Goal: Task Accomplishment & Management: Manage account settings

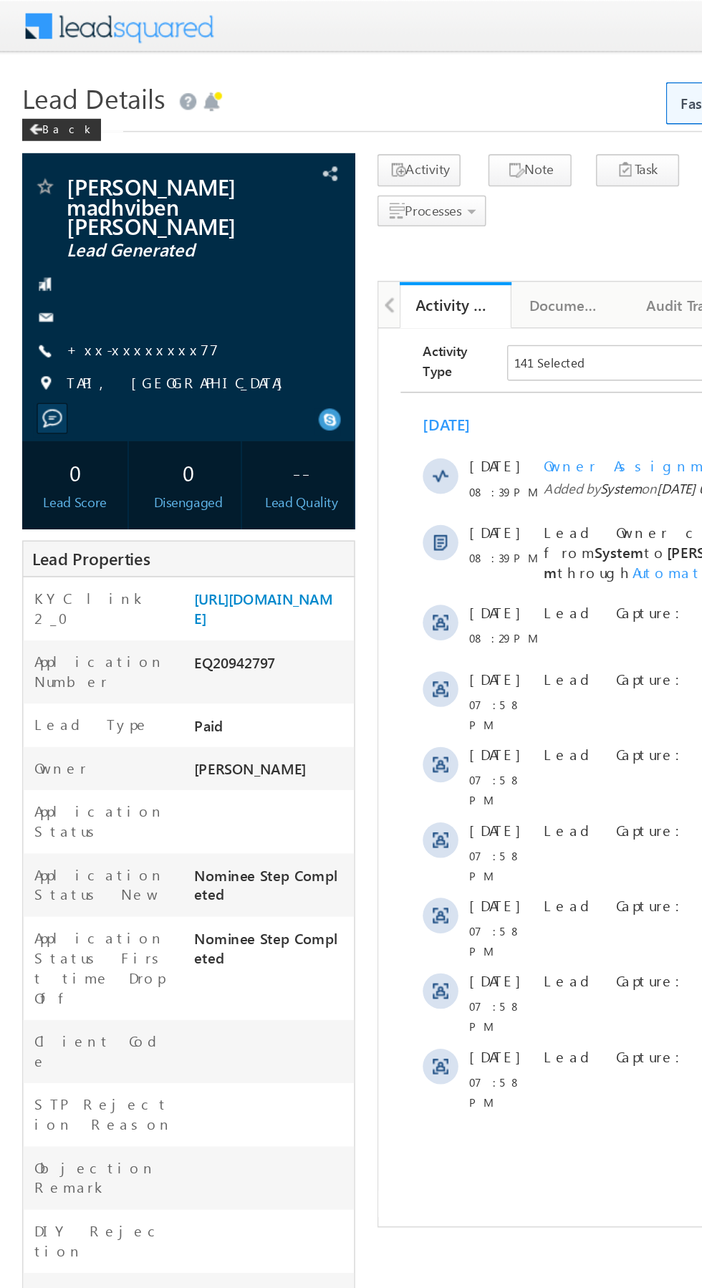
click at [91, 219] on link "+xx-xxxxxxxx77" at bounding box center [92, 225] width 98 height 12
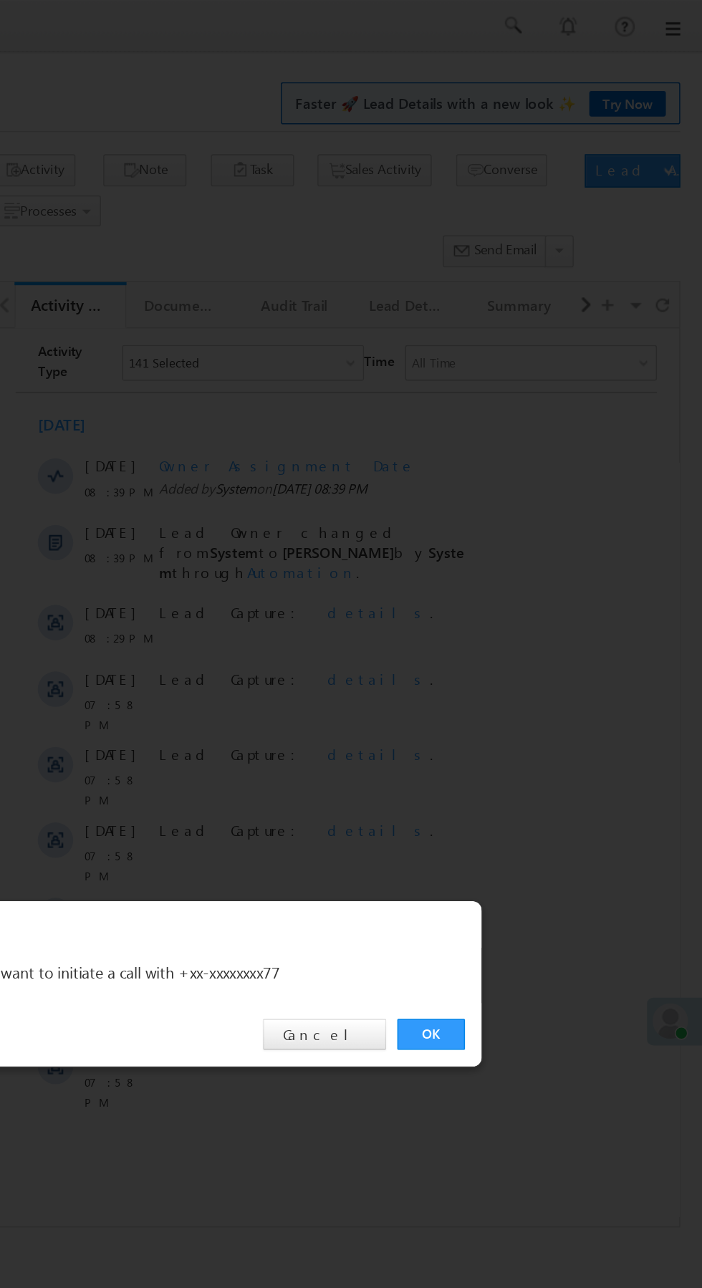
click at [535, 663] on link "OK" at bounding box center [527, 667] width 44 height 20
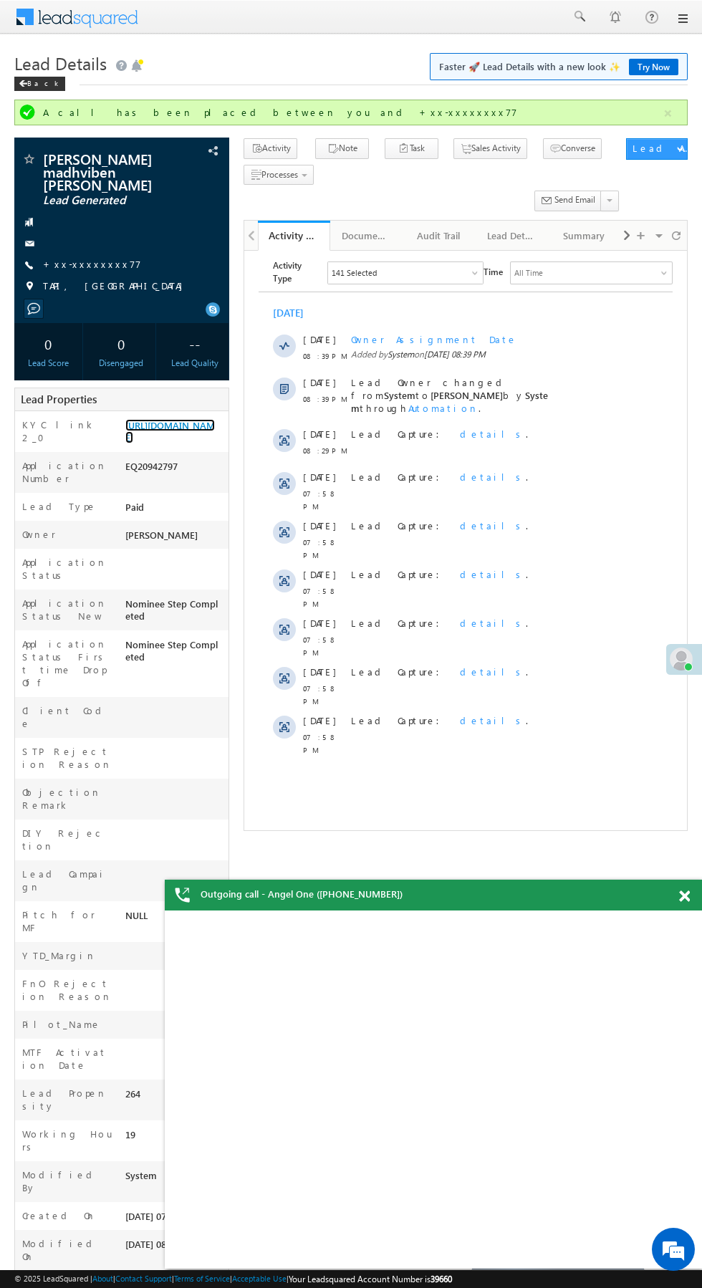
click at [171, 425] on link "https://angelbroking1-pk3em7sa.customui-test.leadsquared.com?leadId=aebd3c11-f8…" at bounding box center [170, 431] width 90 height 24
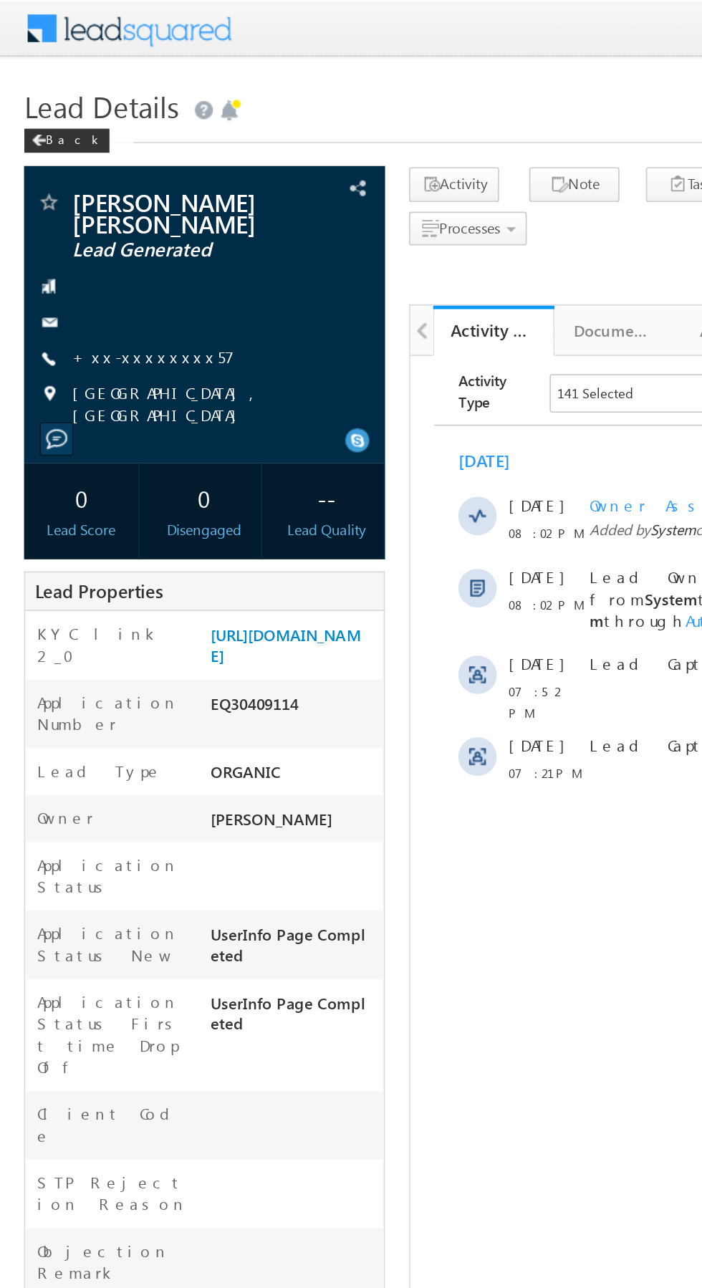
click at [86, 206] on link "+xx-xxxxxxxx57" at bounding box center [91, 212] width 97 height 12
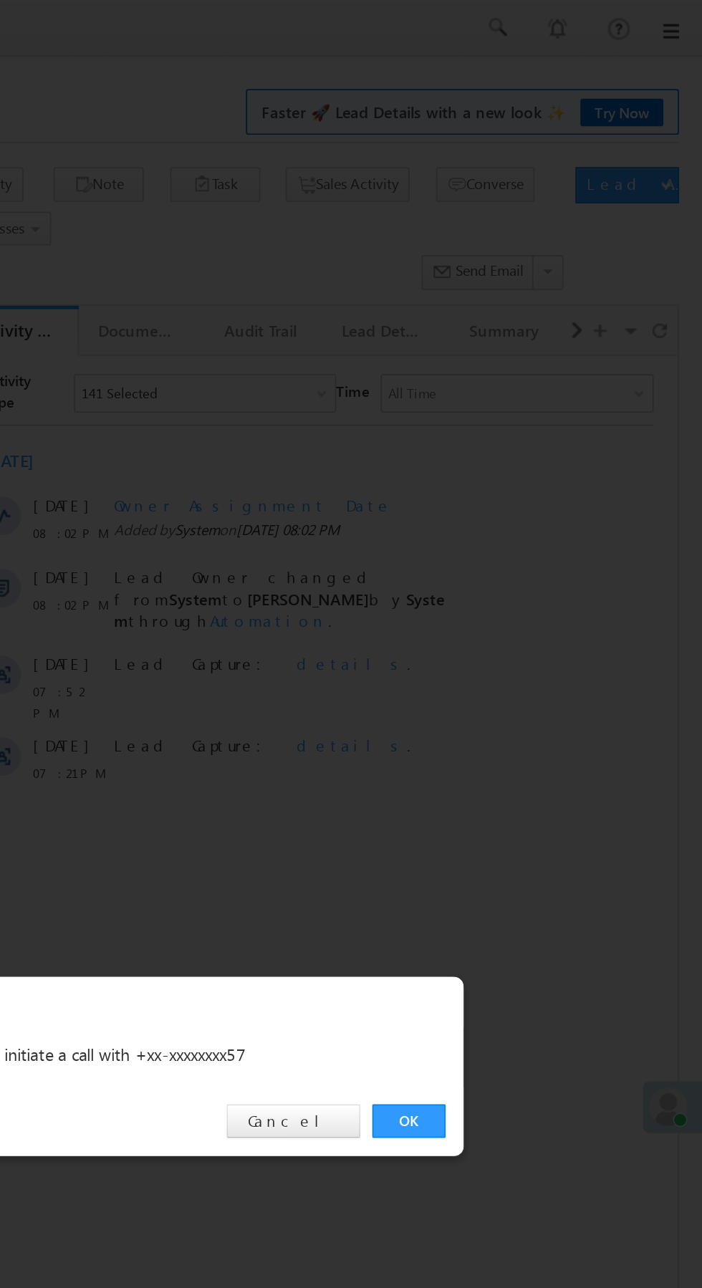
click at [536, 659] on link "OK" at bounding box center [527, 667] width 44 height 20
